Goal: Download file/media

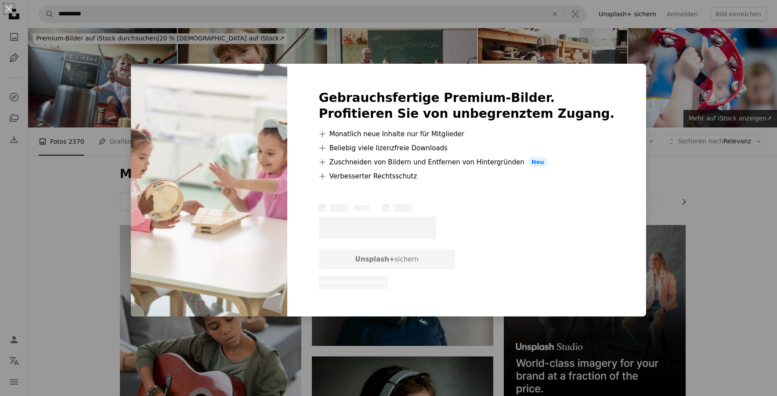
scroll to position [493, 0]
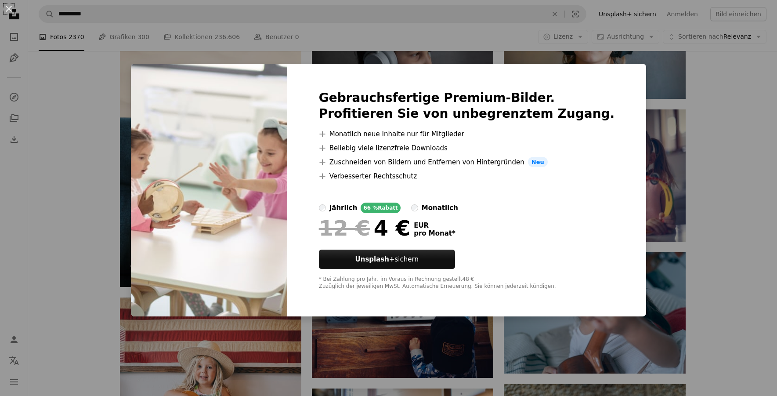
click at [653, 72] on div "An X shape Gebrauchsfertige Premium-Bilder. Profitieren Sie von unbegrenztem Zu…" at bounding box center [388, 198] width 777 height 396
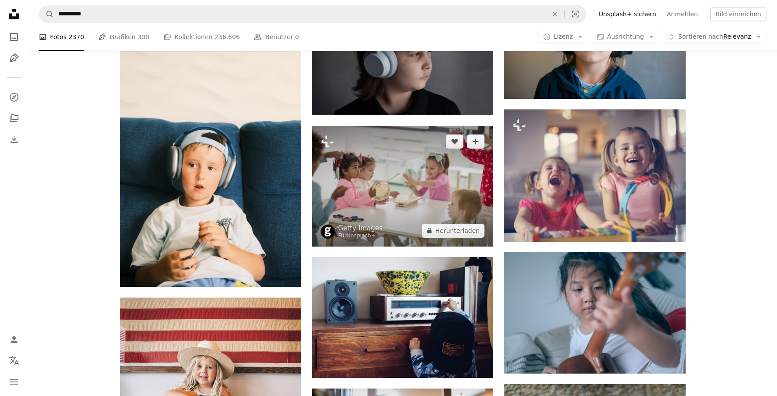
click at [398, 171] on img at bounding box center [402, 186] width 181 height 121
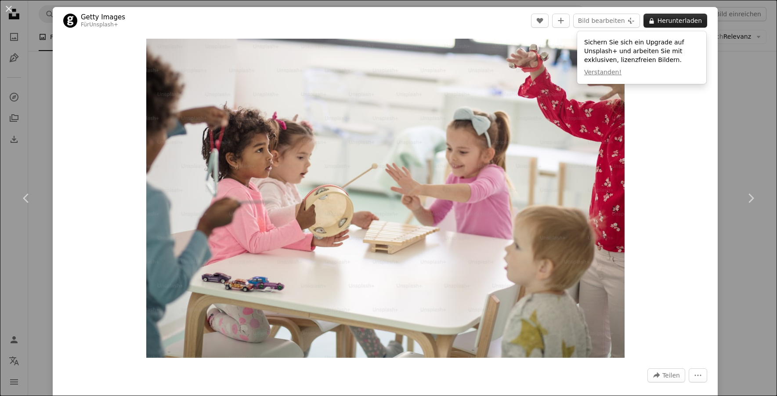
click at [675, 21] on button "A lock Herunterladen" at bounding box center [675, 21] width 64 height 14
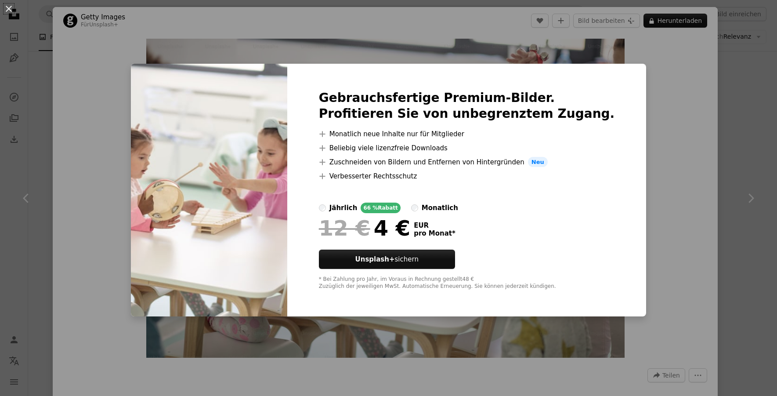
click at [667, 50] on div "An X shape Gebrauchsfertige Premium-Bilder. Profitieren Sie von unbegrenztem Zu…" at bounding box center [388, 198] width 777 height 396
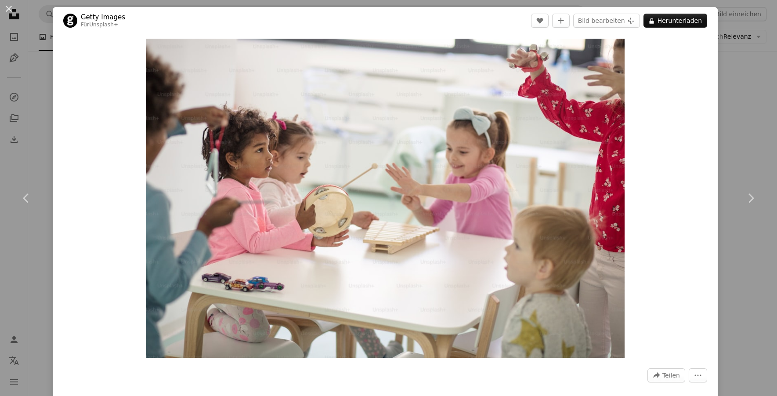
click at [667, 50] on div "Zoom in" at bounding box center [385, 198] width 665 height 328
